Goal: Find contact information: Find contact information

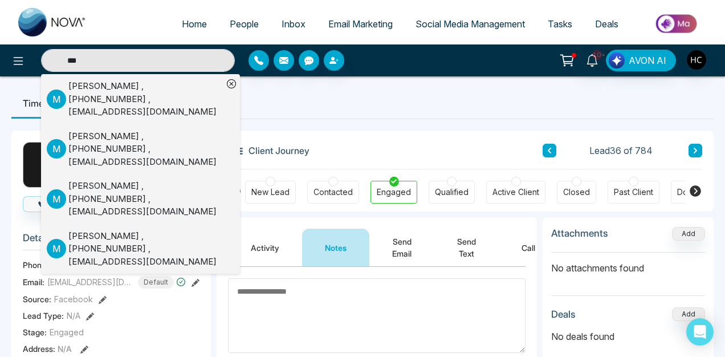
type input "***"
click at [162, 85] on div "[PERSON_NAME] , [PHONE_NUMBER] , [EMAIL_ADDRESS][DOMAIN_NAME]" at bounding box center [145, 99] width 154 height 39
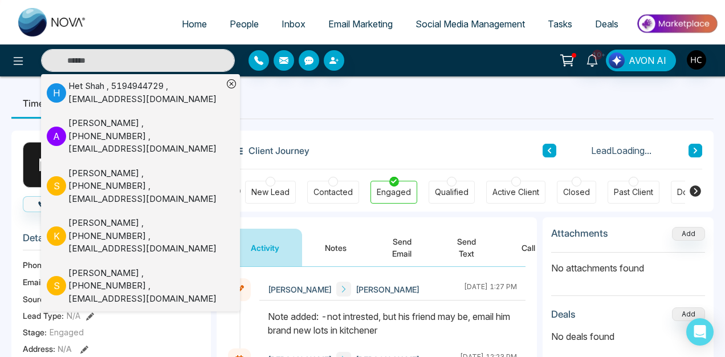
click at [231, 83] on icon at bounding box center [232, 84] width 4 height 4
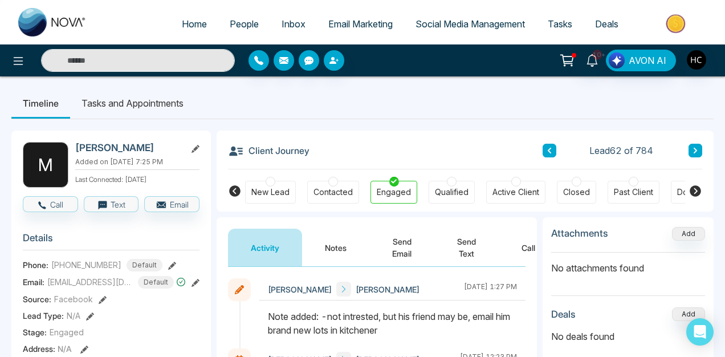
scroll to position [118, 0]
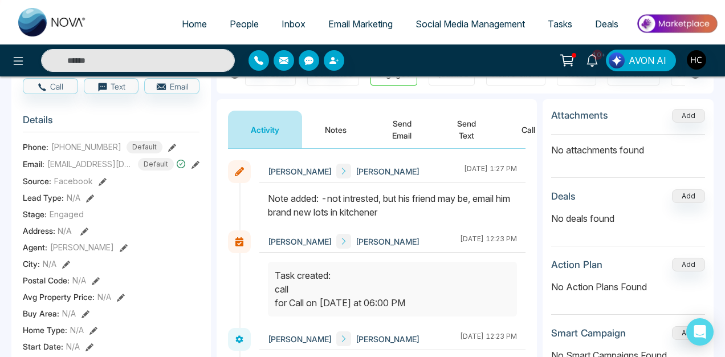
click at [339, 129] on button "Notes" at bounding box center [335, 130] width 67 height 38
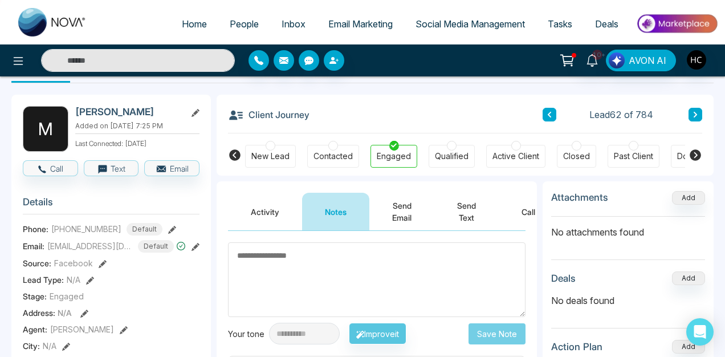
scroll to position [42, 0]
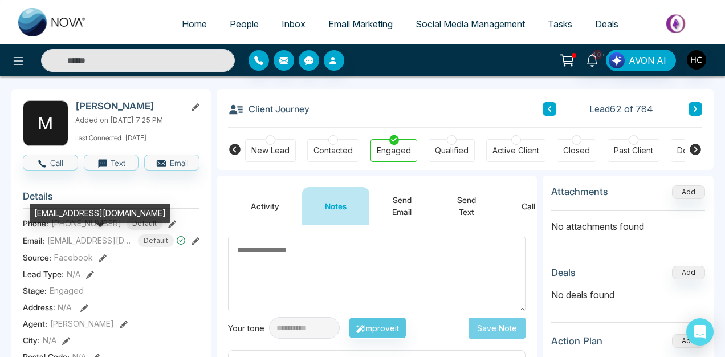
click at [92, 235] on span "[EMAIL_ADDRESS][DOMAIN_NAME]" at bounding box center [90, 240] width 86 height 12
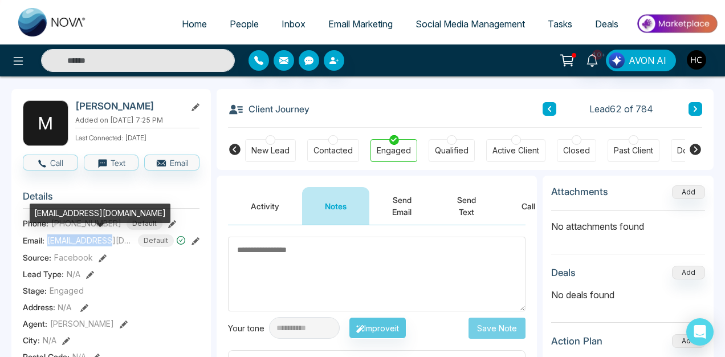
click at [92, 235] on span "[EMAIL_ADDRESS][DOMAIN_NAME]" at bounding box center [90, 240] width 86 height 12
copy span "[EMAIL_ADDRESS][DOMAIN_NAME]"
